Goal: Book appointment/travel/reservation

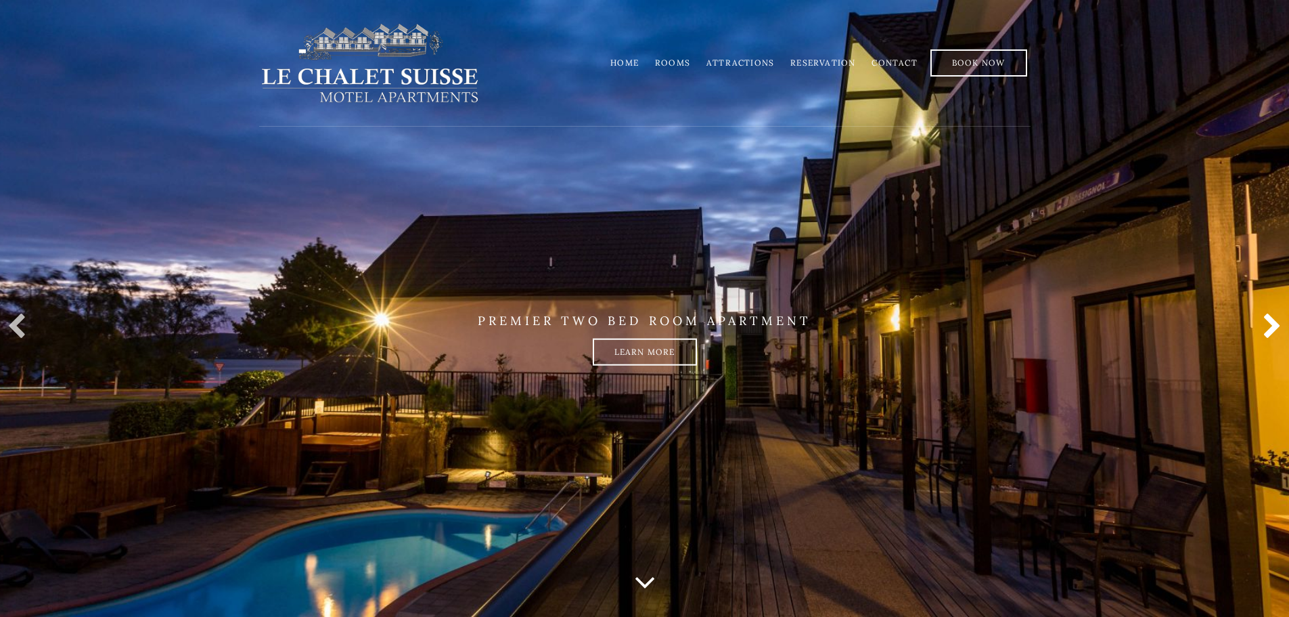
click at [1270, 324] on link at bounding box center [1269, 326] width 27 height 27
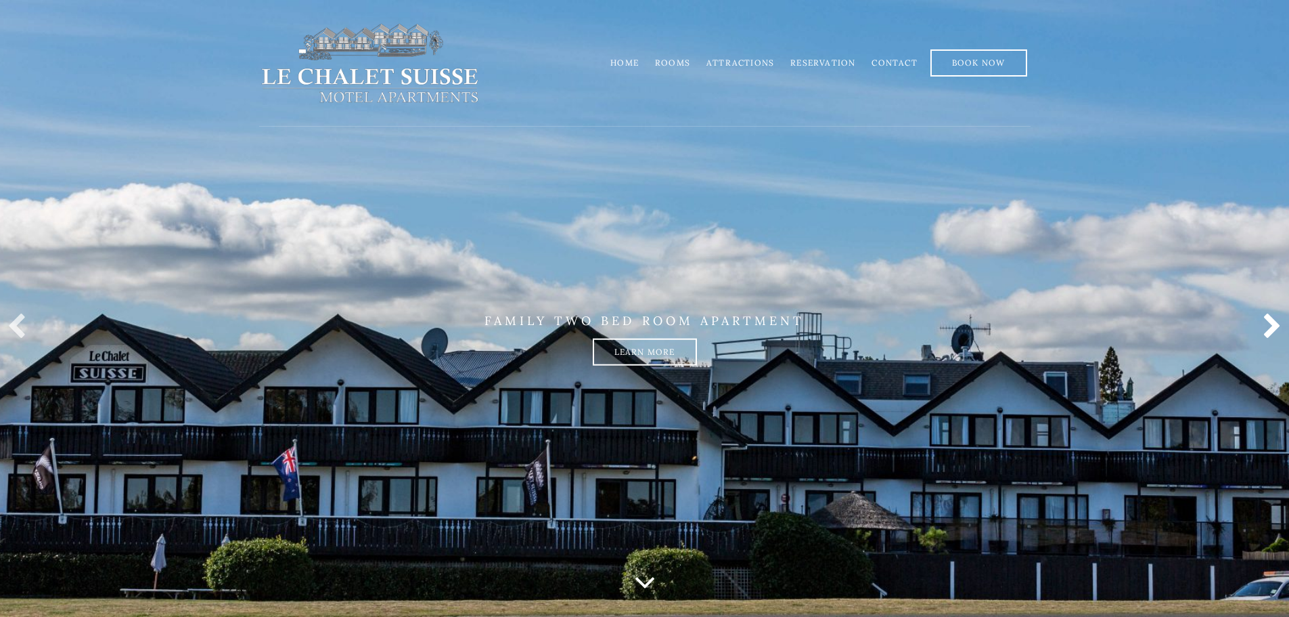
click at [1270, 324] on link at bounding box center [1269, 326] width 27 height 27
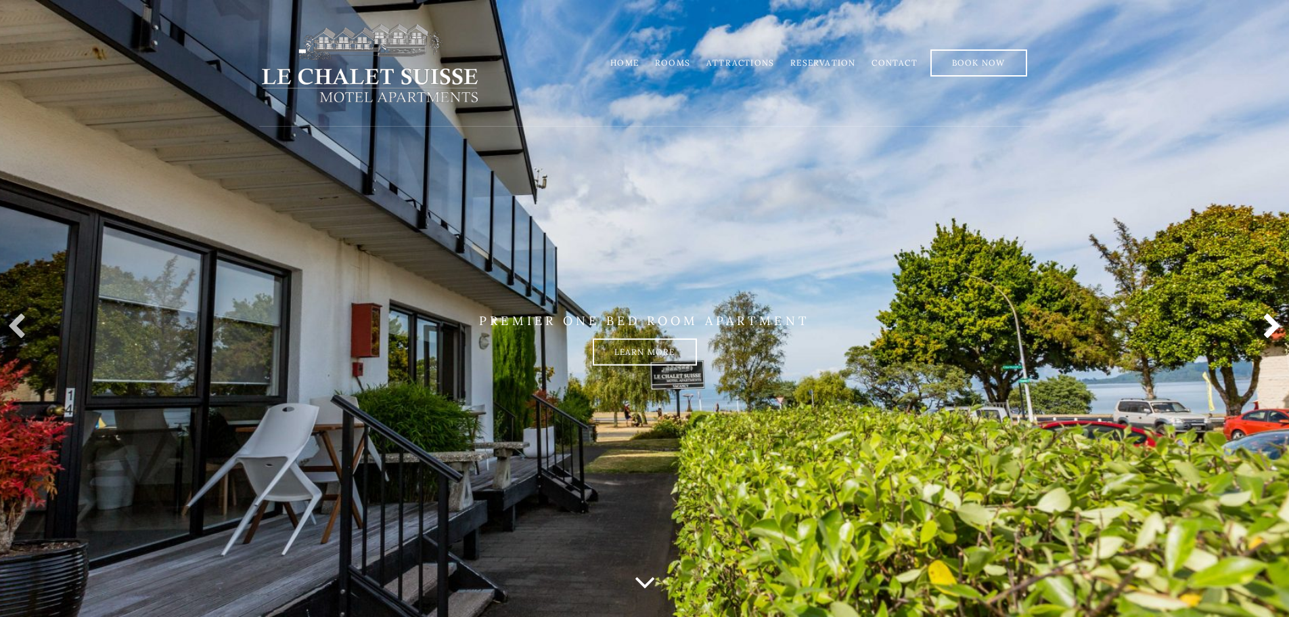
click at [1270, 324] on link at bounding box center [1269, 326] width 27 height 27
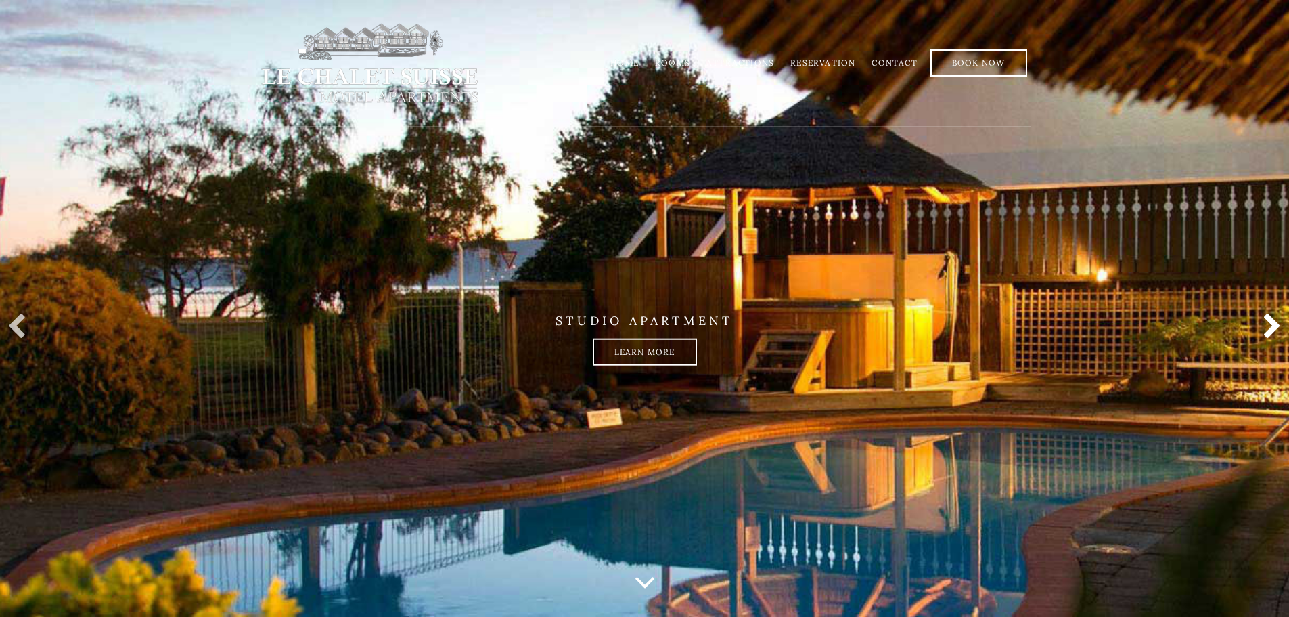
click at [1270, 324] on link at bounding box center [1269, 326] width 27 height 27
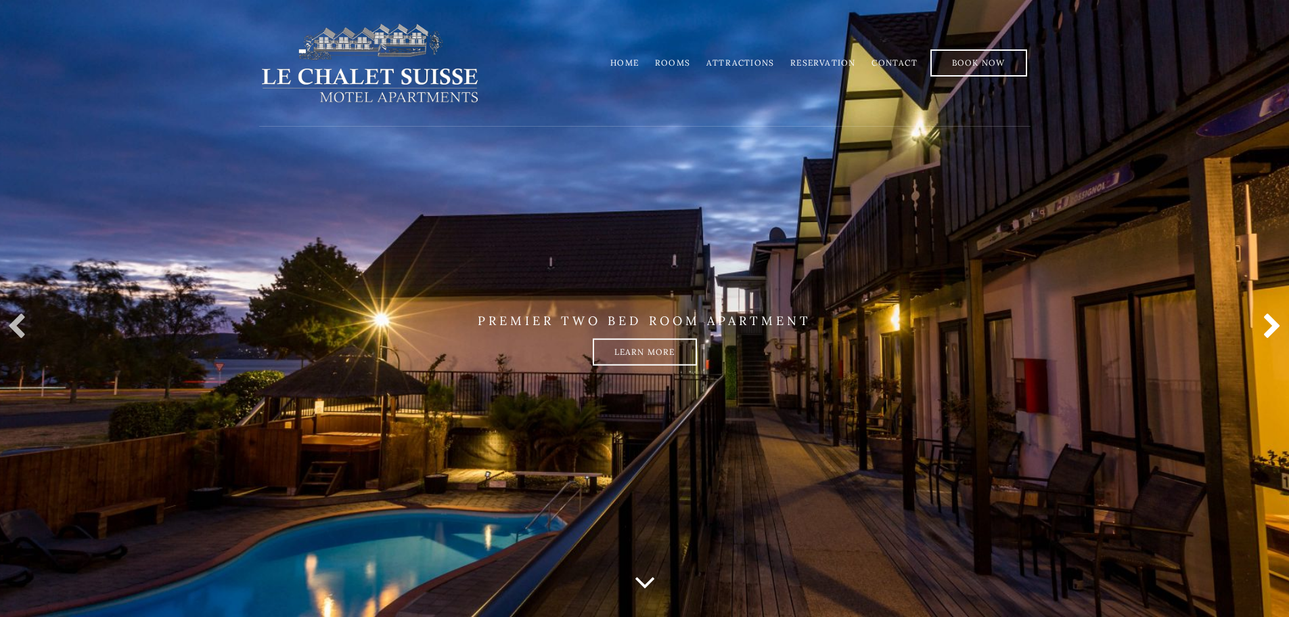
click at [1270, 324] on link at bounding box center [1269, 326] width 27 height 27
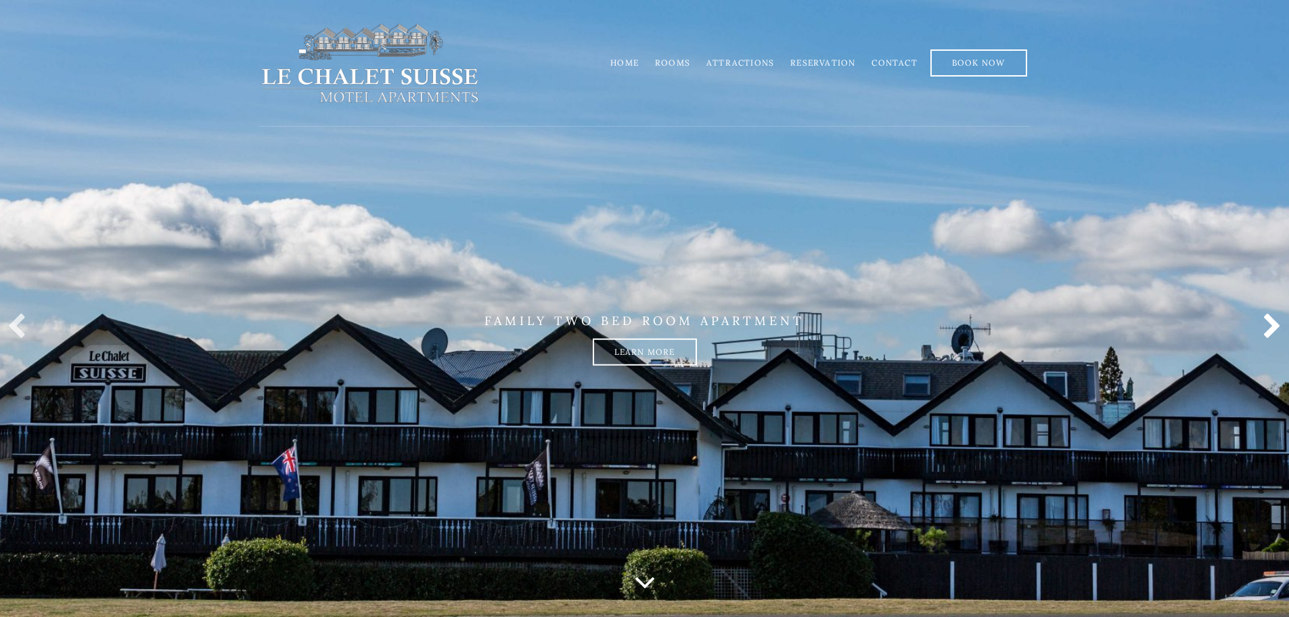
click at [1270, 324] on link at bounding box center [1269, 326] width 27 height 27
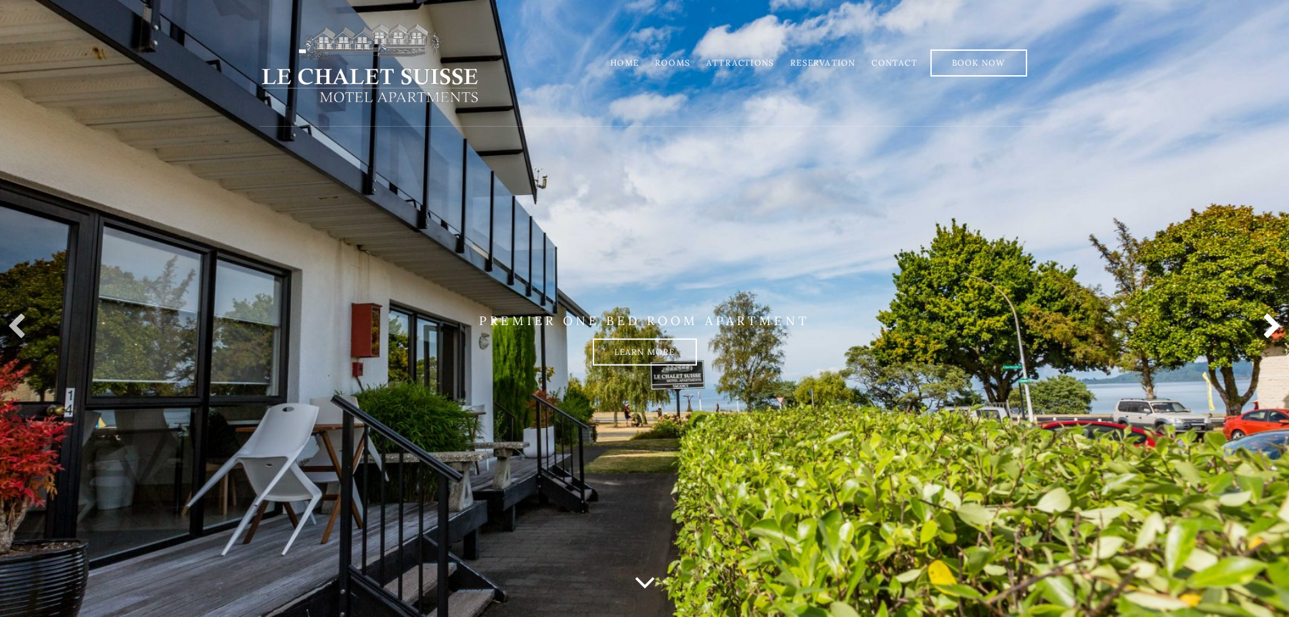
click at [1270, 324] on link at bounding box center [1269, 326] width 27 height 27
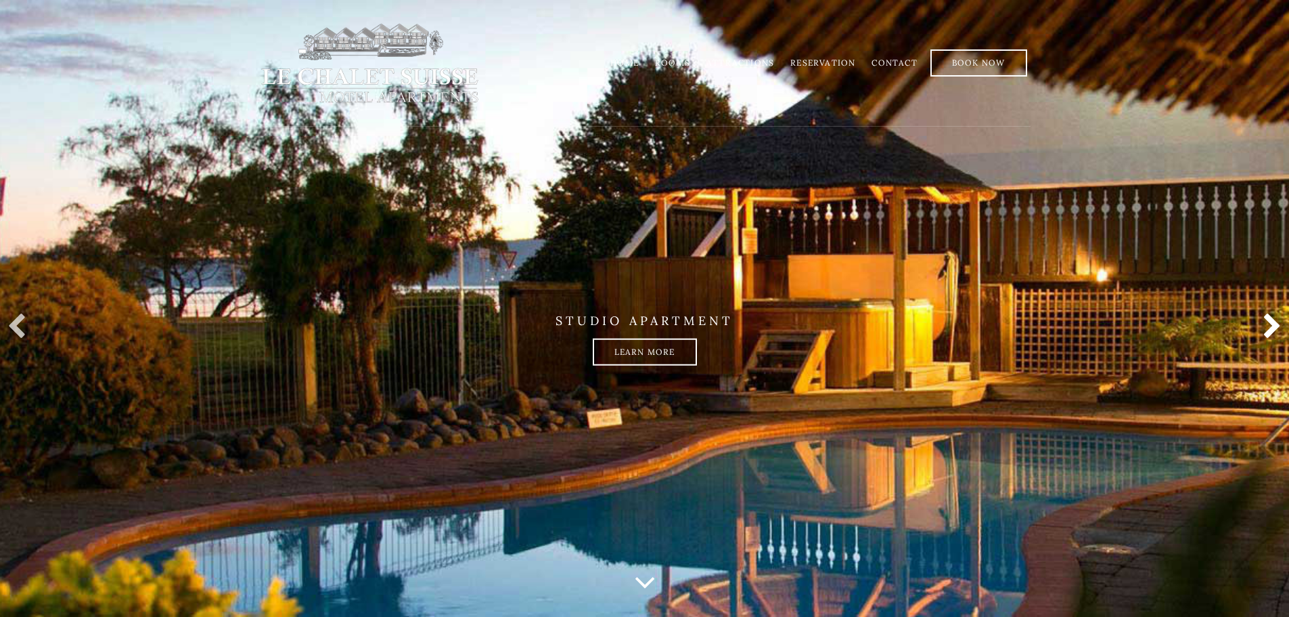
click at [1270, 325] on link at bounding box center [1269, 326] width 27 height 27
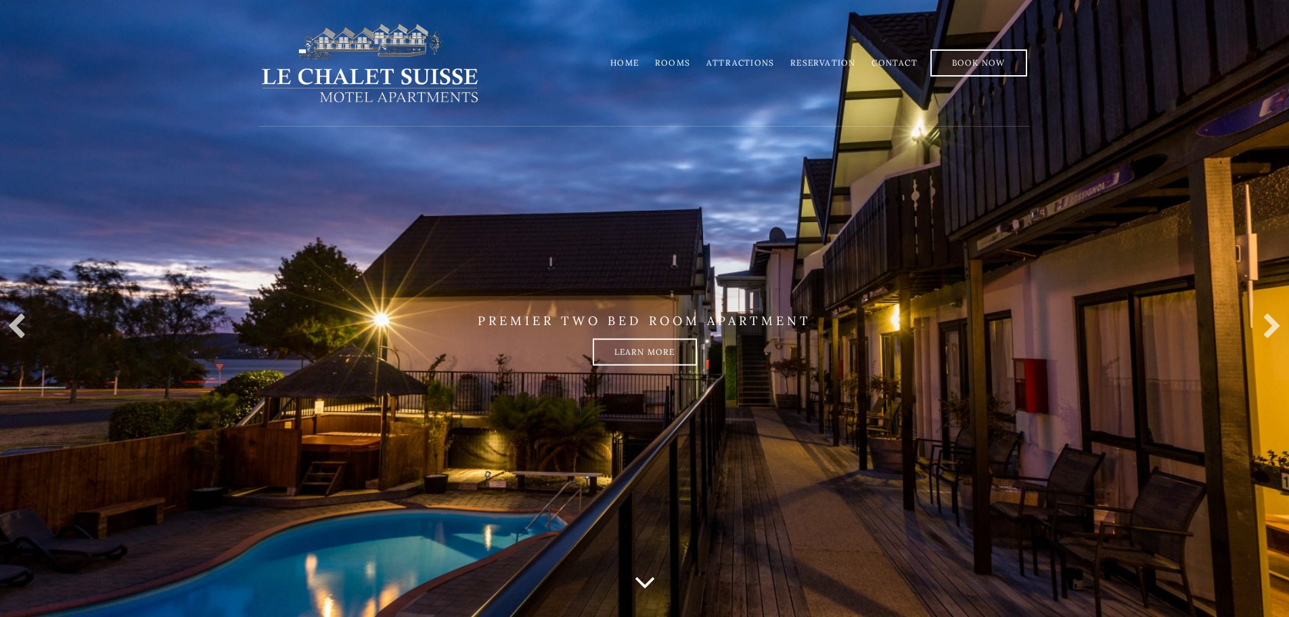
click at [675, 62] on link "Rooms" at bounding box center [672, 63] width 35 height 10
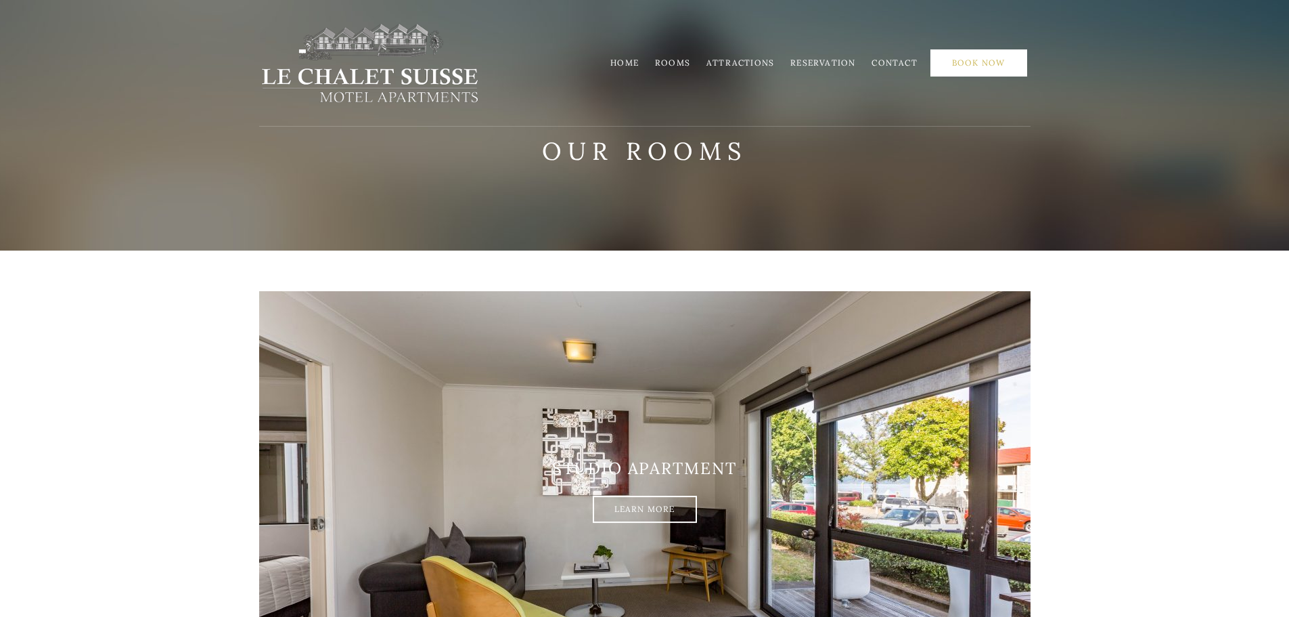
click at [985, 64] on link "Book Now" at bounding box center [979, 62] width 97 height 27
